Goal: Use online tool/utility: Utilize a website feature to perform a specific function

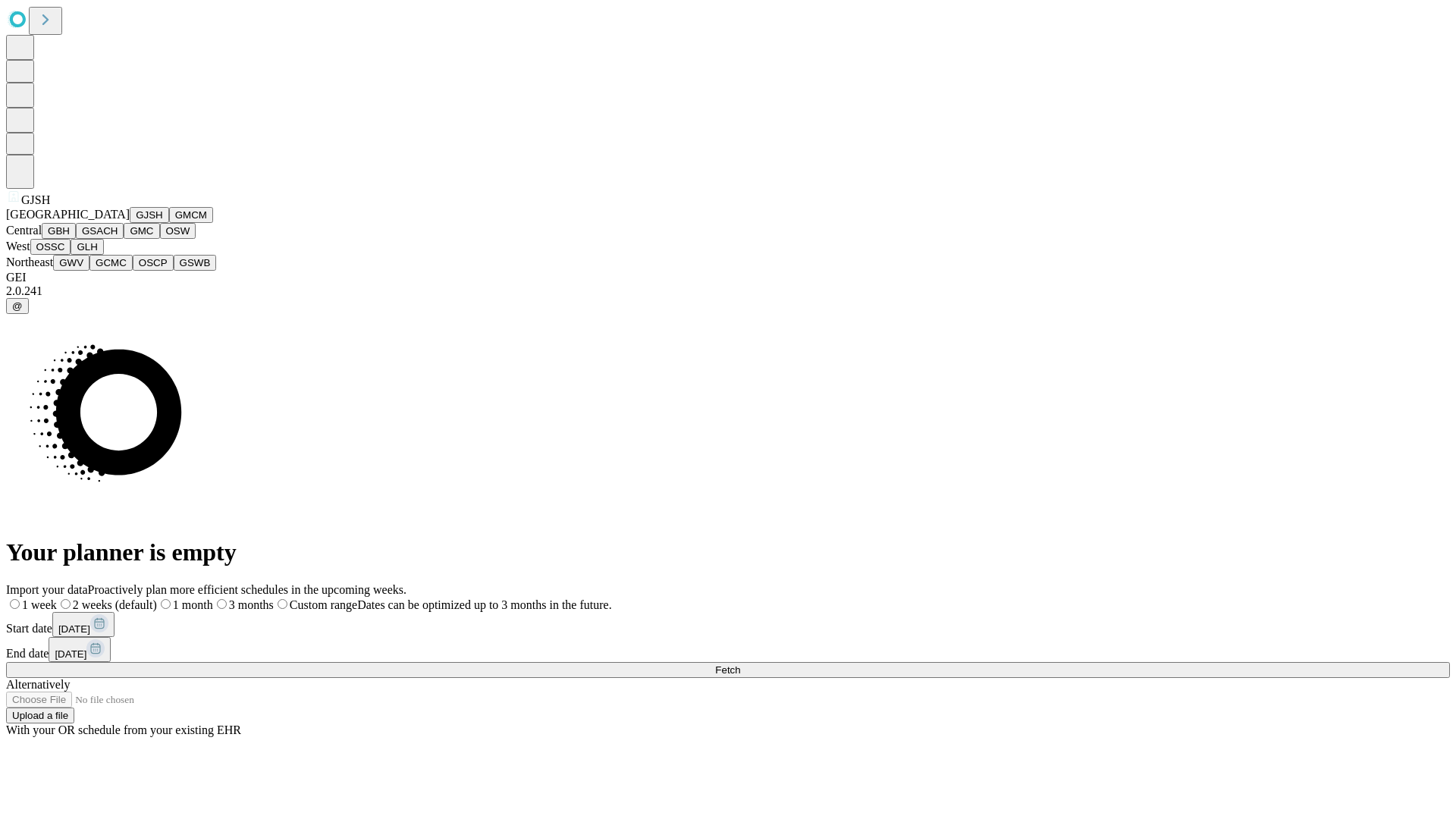
click at [130, 223] on button "GJSH" at bounding box center [150, 215] width 39 height 16
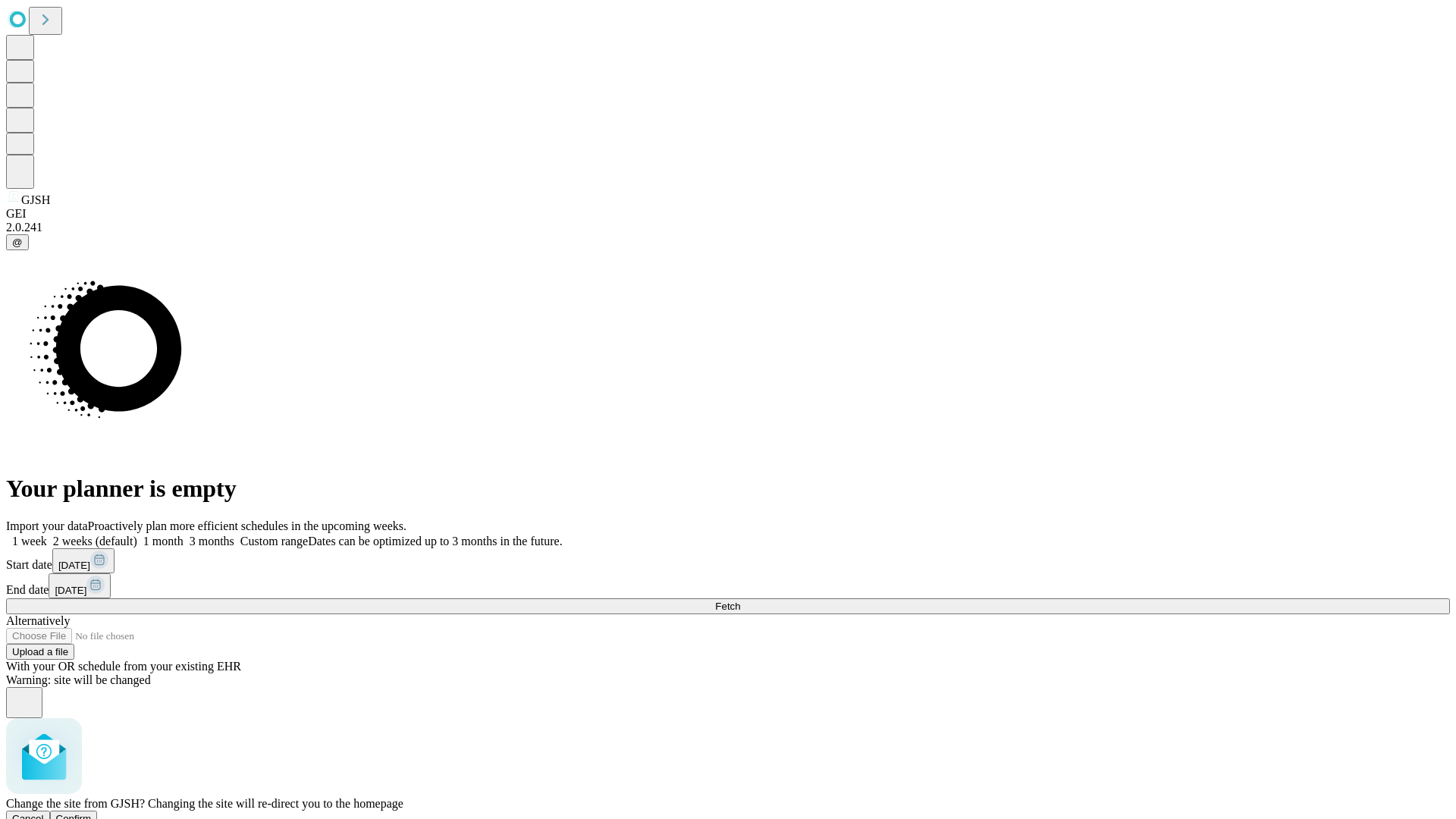
click at [92, 813] on span "Confirm" at bounding box center [73, 819] width 35 height 12
click at [137, 534] on label "2 weeks (default)" at bounding box center [92, 541] width 90 height 13
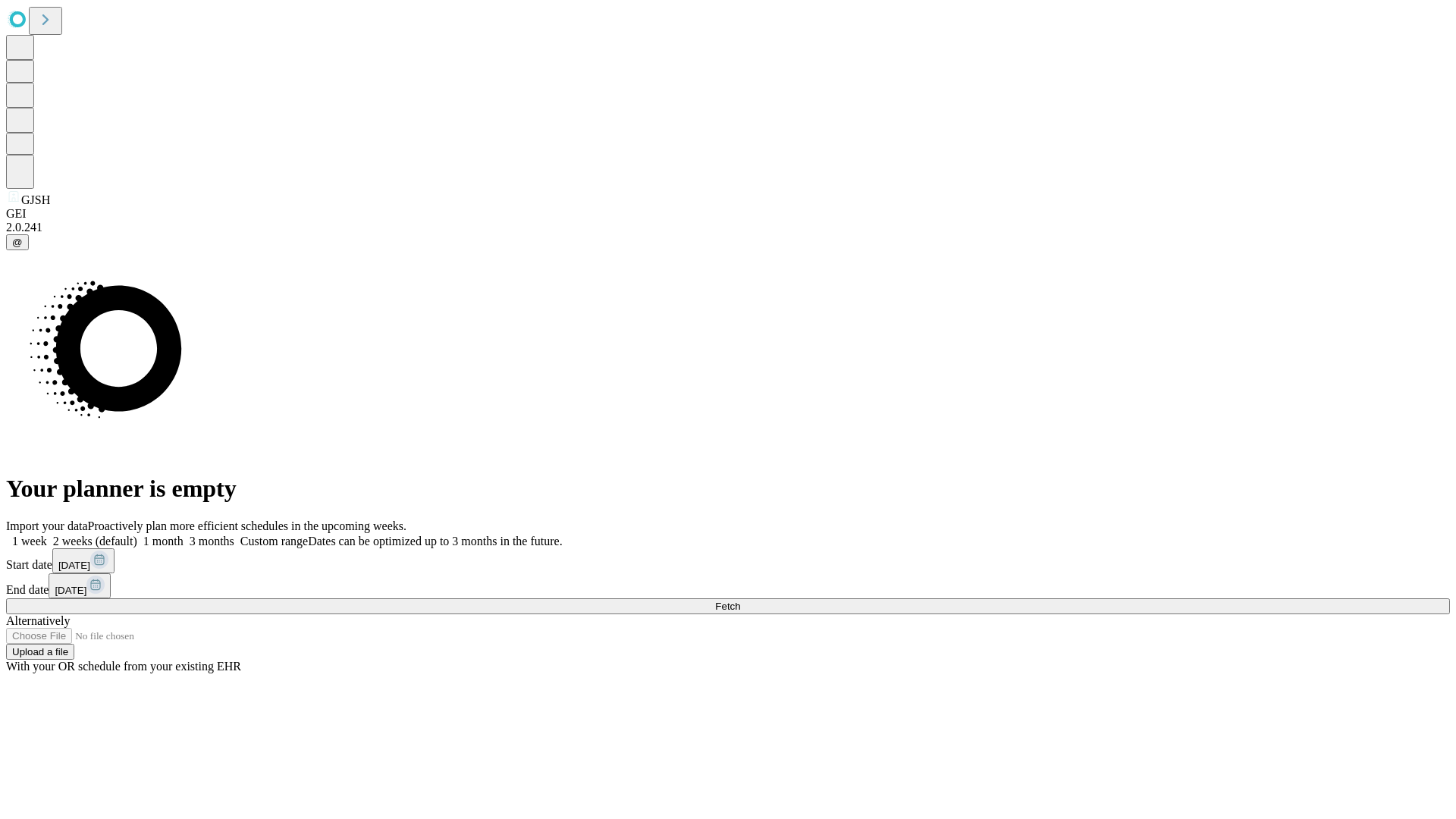
click at [740, 600] on span "Fetch" at bounding box center [728, 606] width 25 height 12
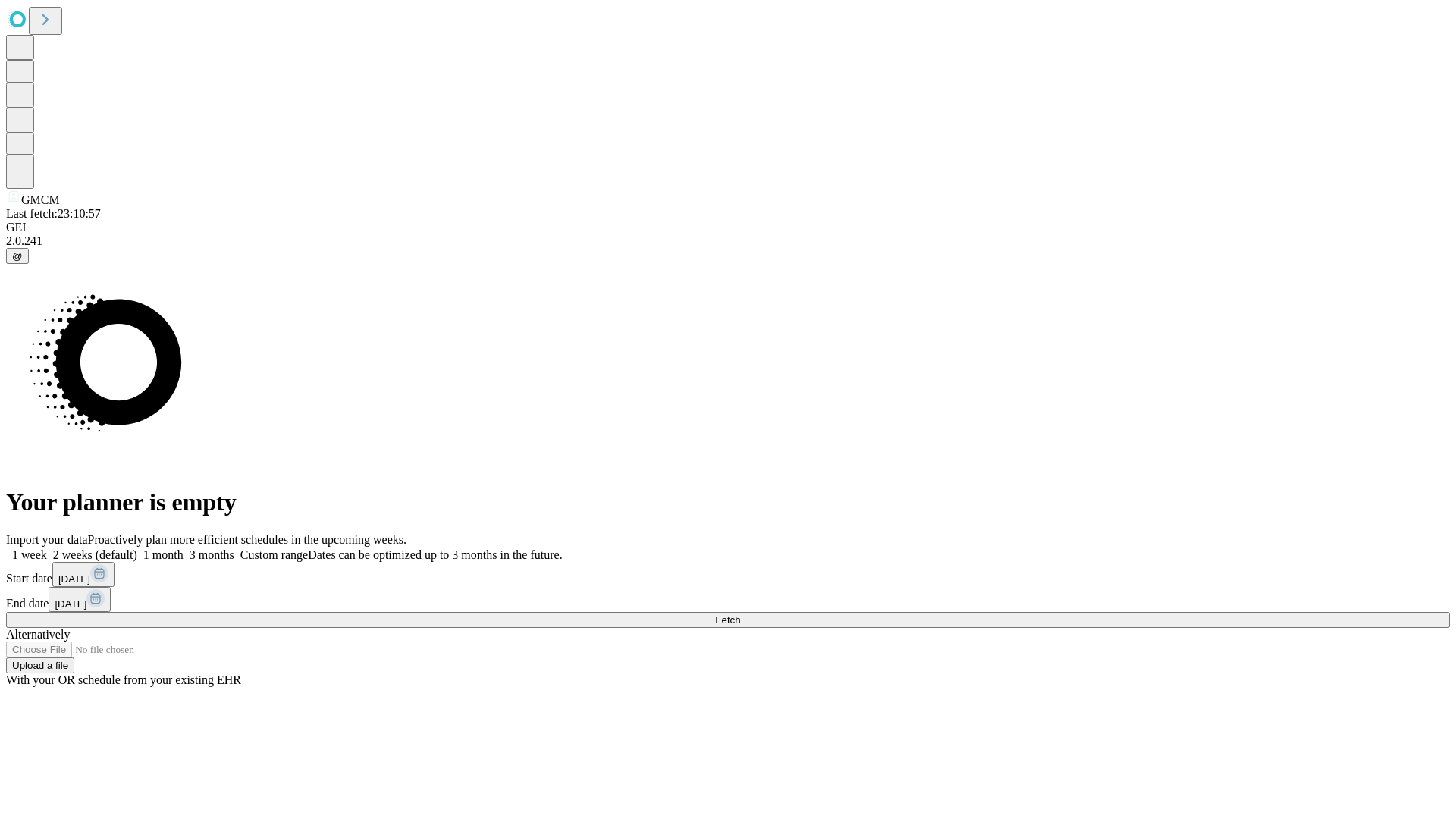
click at [137, 548] on label "2 weeks (default)" at bounding box center [92, 555] width 90 height 13
click at [740, 614] on span "Fetch" at bounding box center [728, 620] width 25 height 12
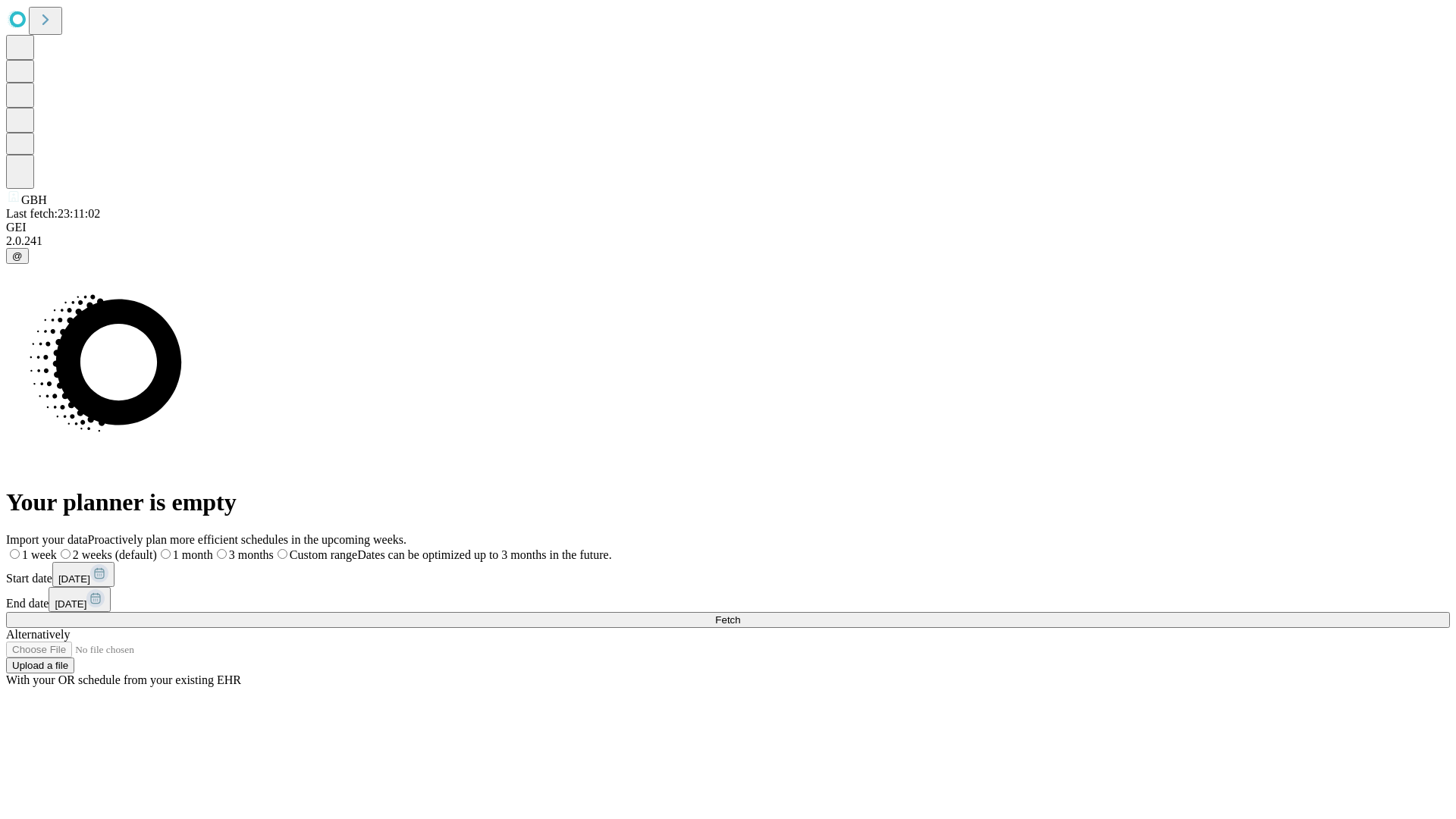
click at [157, 548] on label "2 weeks (default)" at bounding box center [107, 555] width 100 height 13
click at [740, 614] on span "Fetch" at bounding box center [728, 620] width 25 height 12
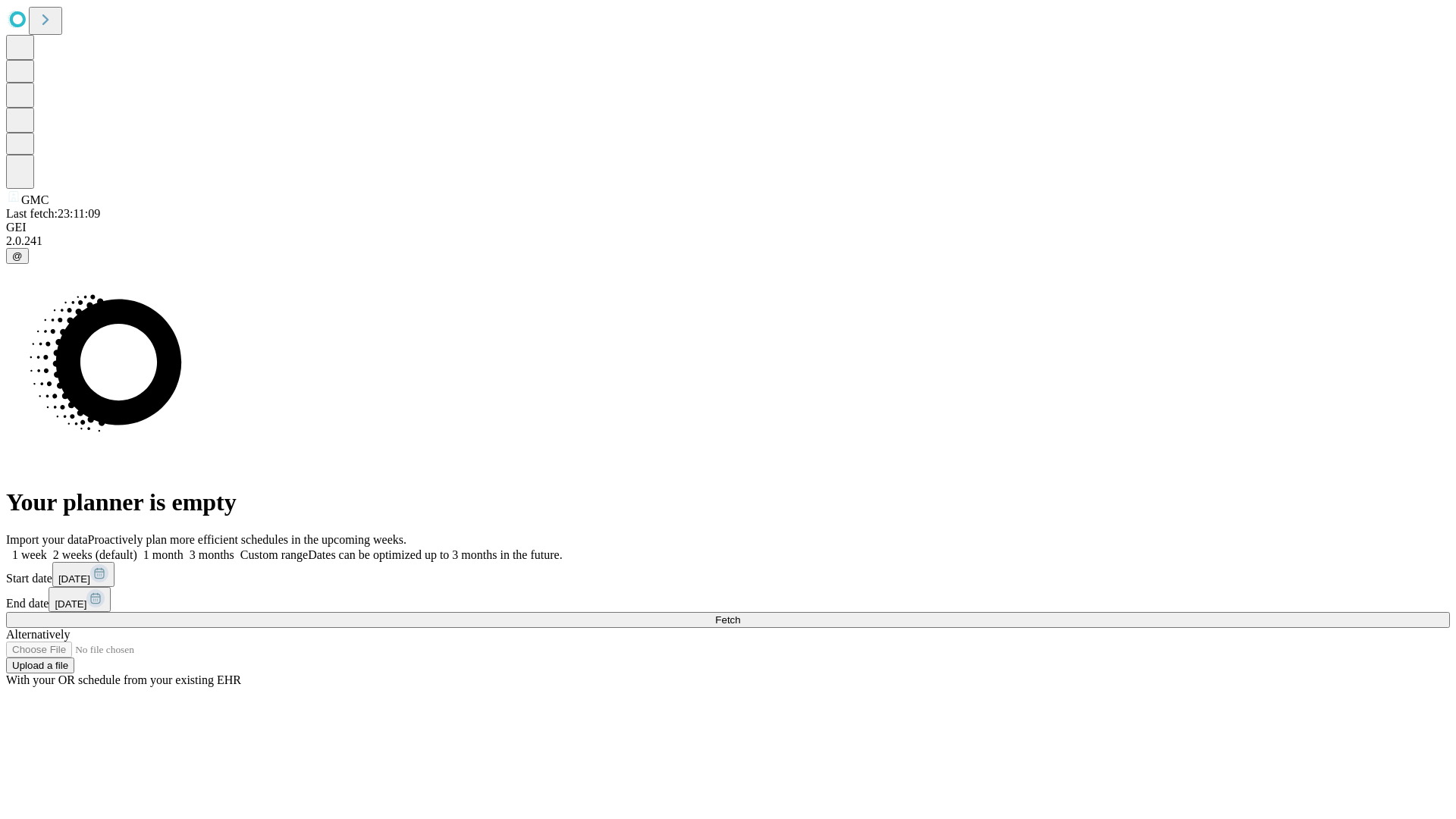
click at [137, 548] on label "2 weeks (default)" at bounding box center [92, 555] width 90 height 13
click at [740, 614] on span "Fetch" at bounding box center [728, 620] width 25 height 12
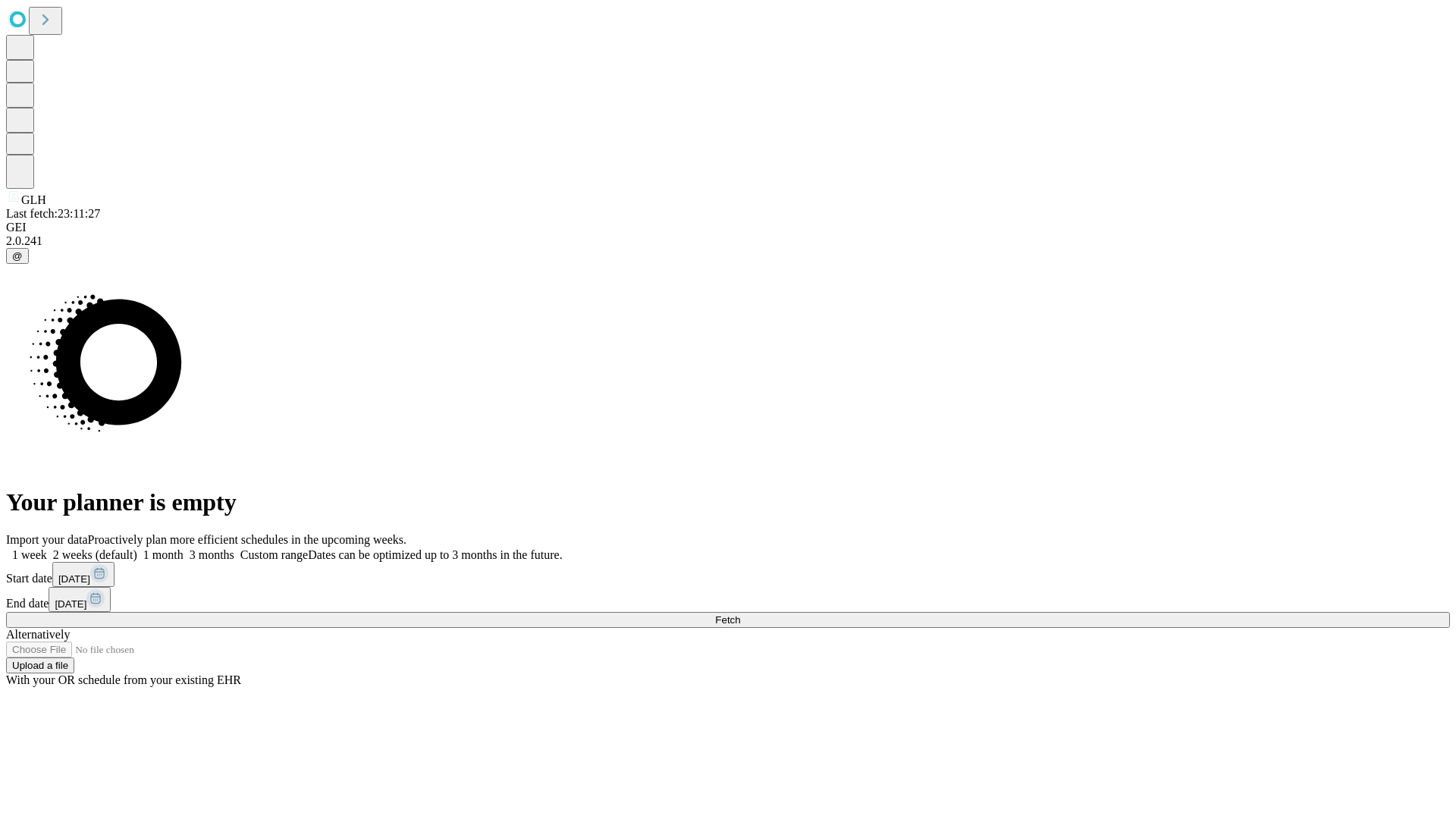
click at [740, 614] on span "Fetch" at bounding box center [728, 620] width 25 height 12
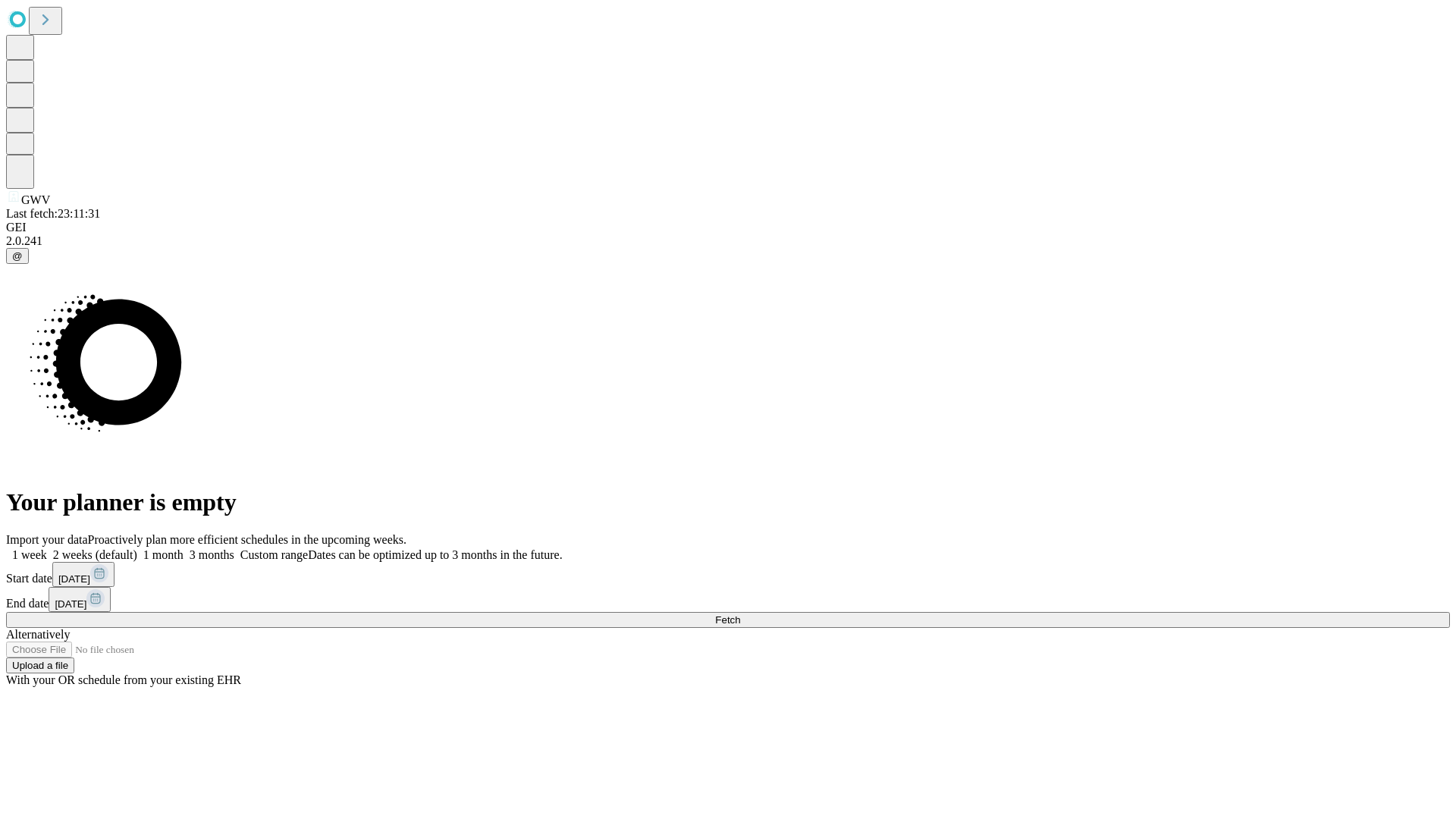
click at [137, 548] on label "2 weeks (default)" at bounding box center [92, 555] width 90 height 13
click at [740, 614] on span "Fetch" at bounding box center [728, 620] width 25 height 12
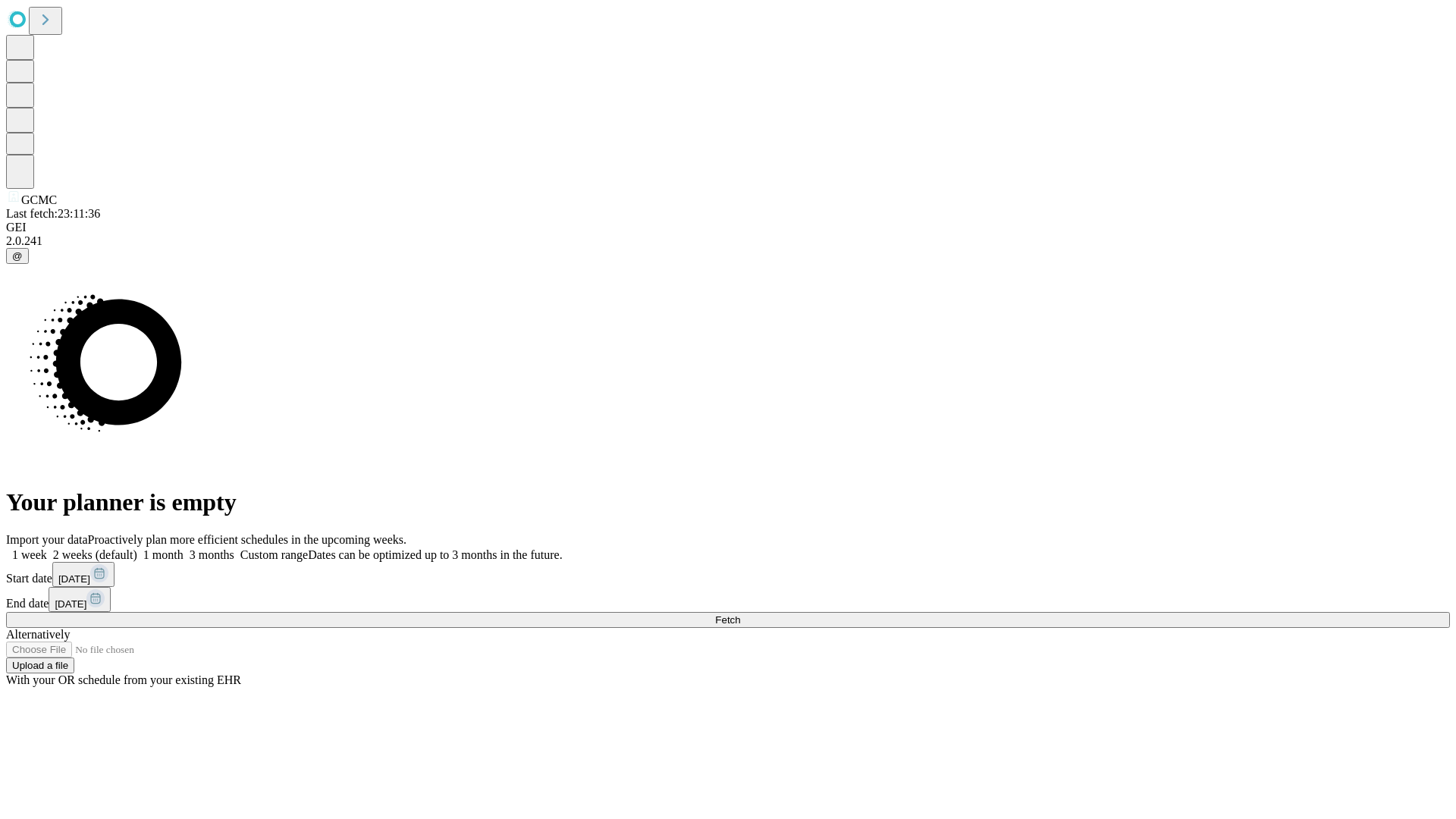
click at [740, 614] on span "Fetch" at bounding box center [728, 620] width 25 height 12
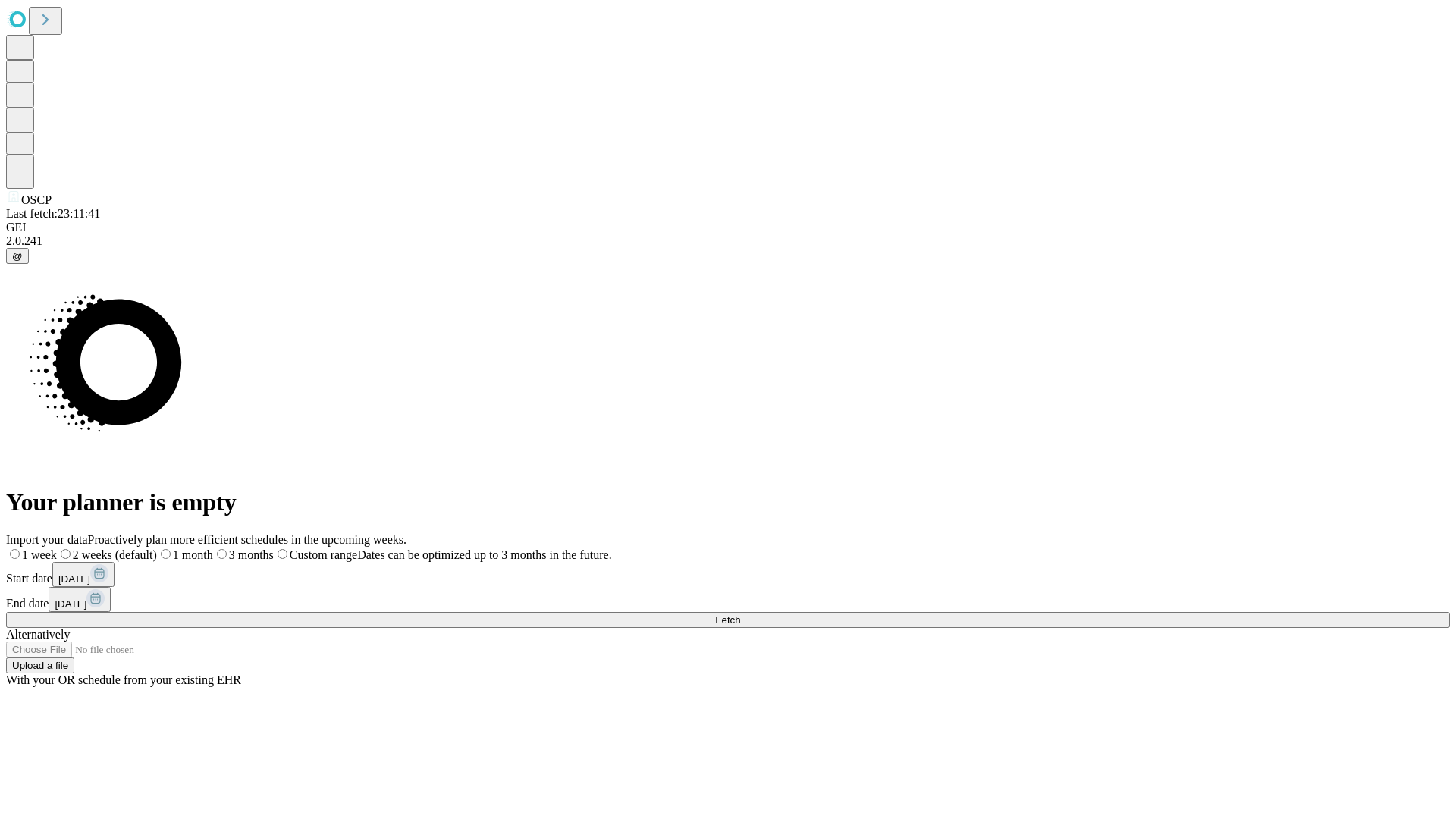
click at [157, 548] on label "2 weeks (default)" at bounding box center [107, 555] width 100 height 13
click at [740, 614] on span "Fetch" at bounding box center [728, 620] width 25 height 12
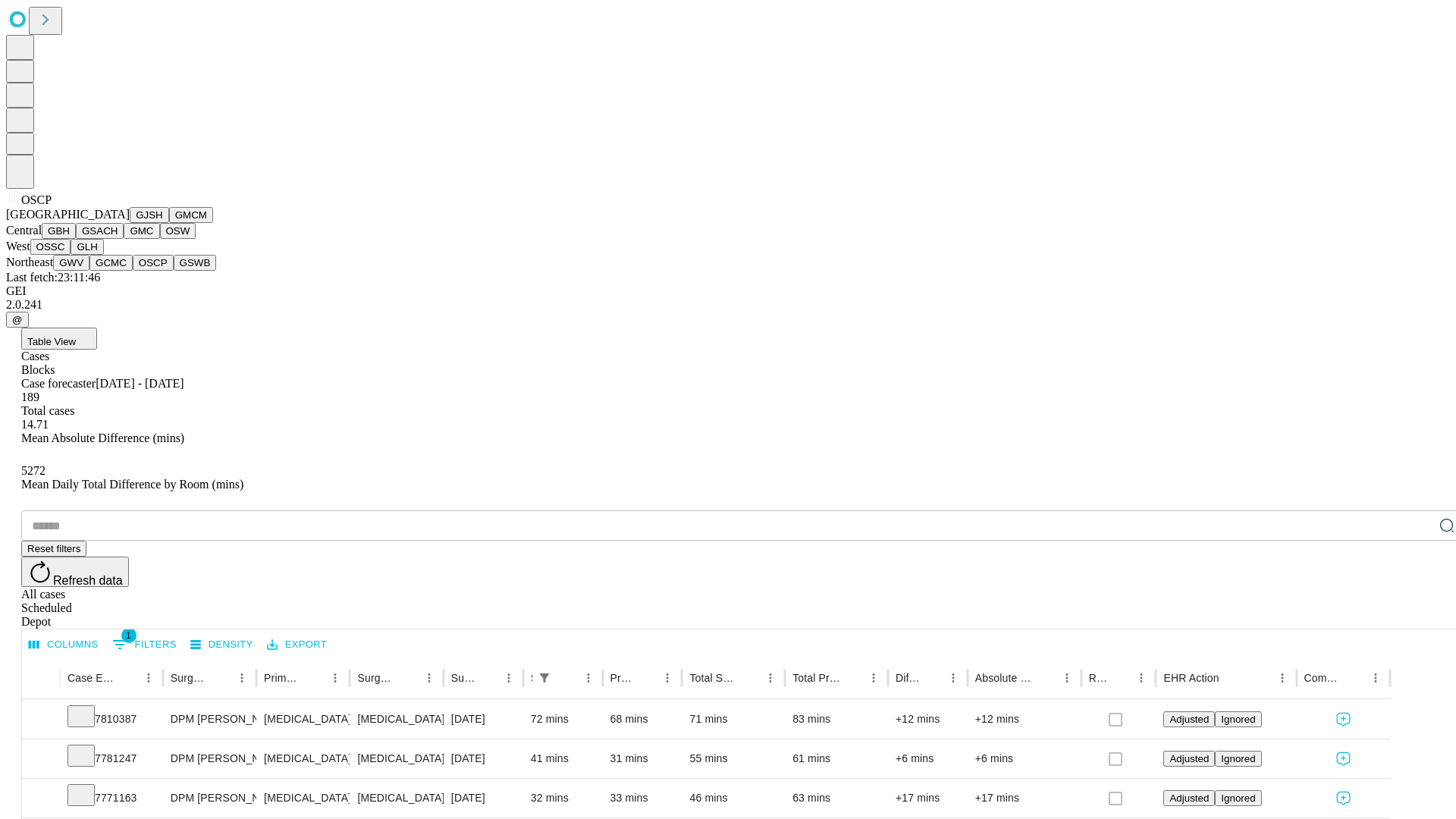
click at [173, 271] on button "GSWB" at bounding box center [195, 262] width 44 height 16
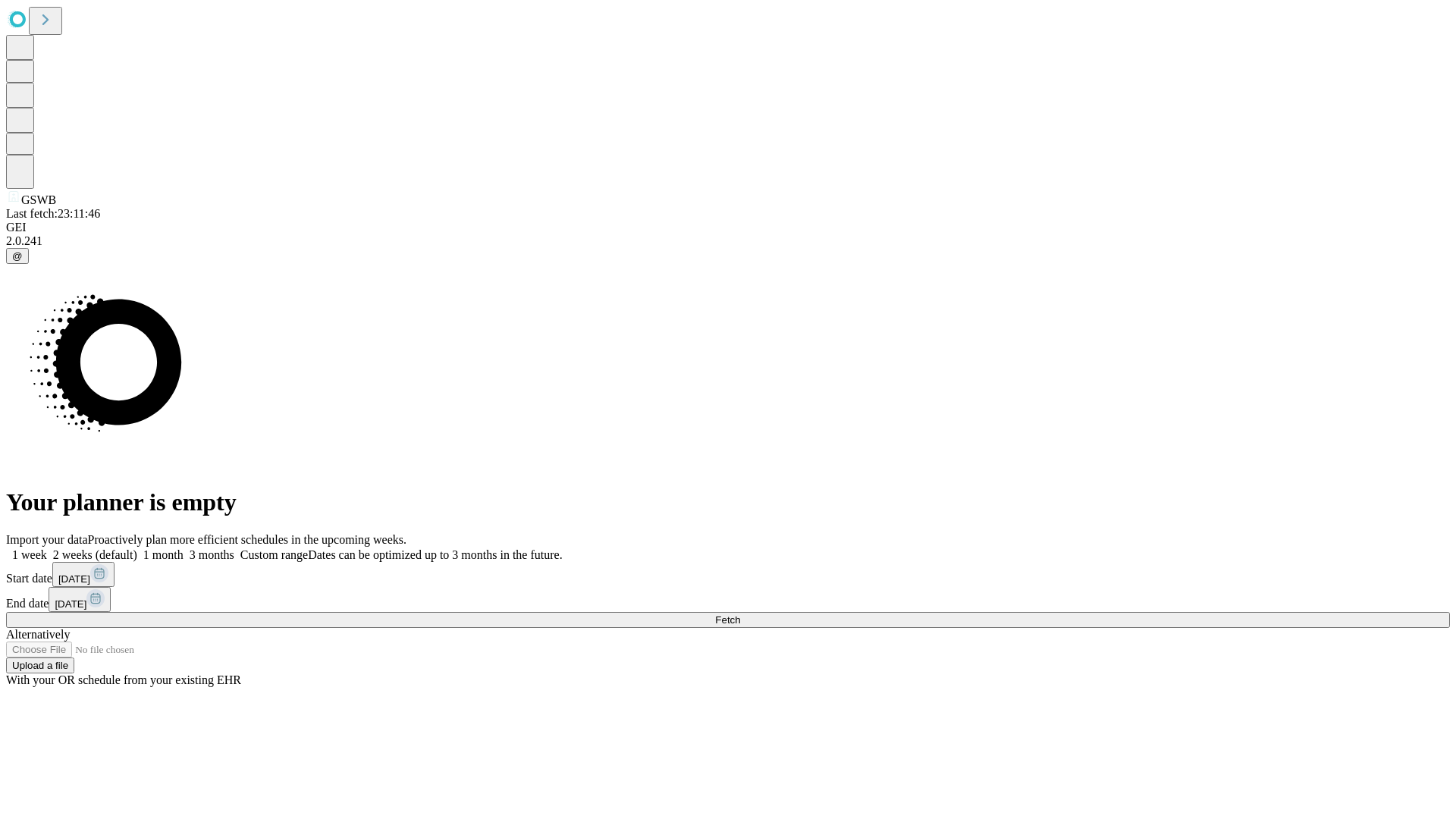
click at [740, 614] on span "Fetch" at bounding box center [728, 620] width 25 height 12
